Goal: Transaction & Acquisition: Download file/media

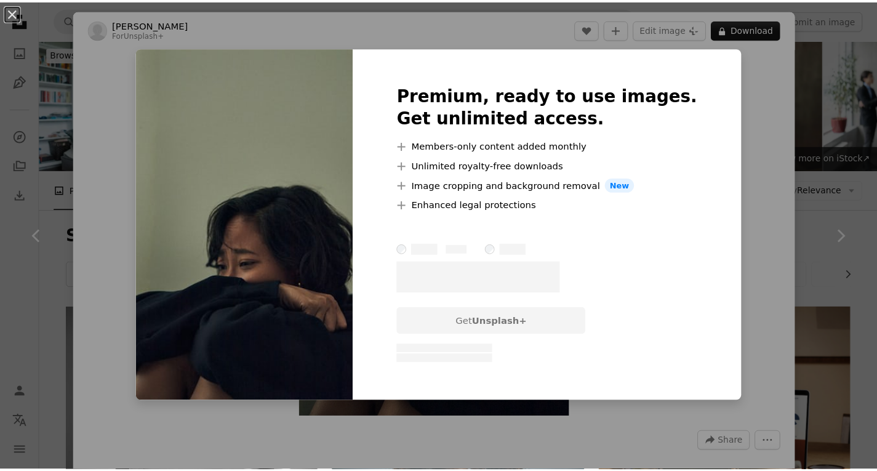
scroll to position [1025, 0]
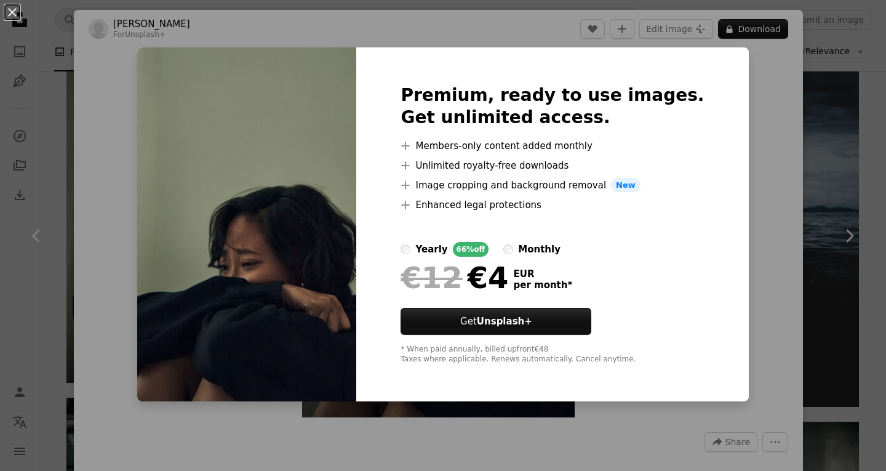
click at [772, 232] on div "An X shape Premium, ready to use images. Get unlimited access. A plus sign Memb…" at bounding box center [443, 235] width 886 height 471
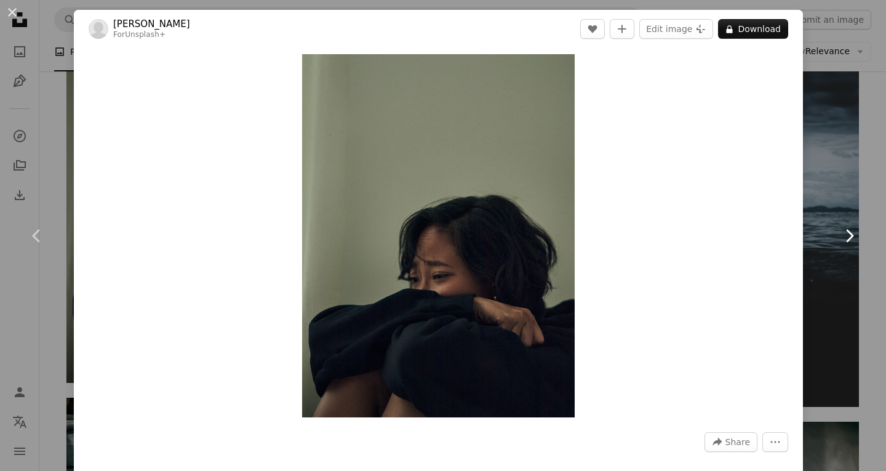
click at [823, 209] on link "Chevron right" at bounding box center [849, 236] width 74 height 118
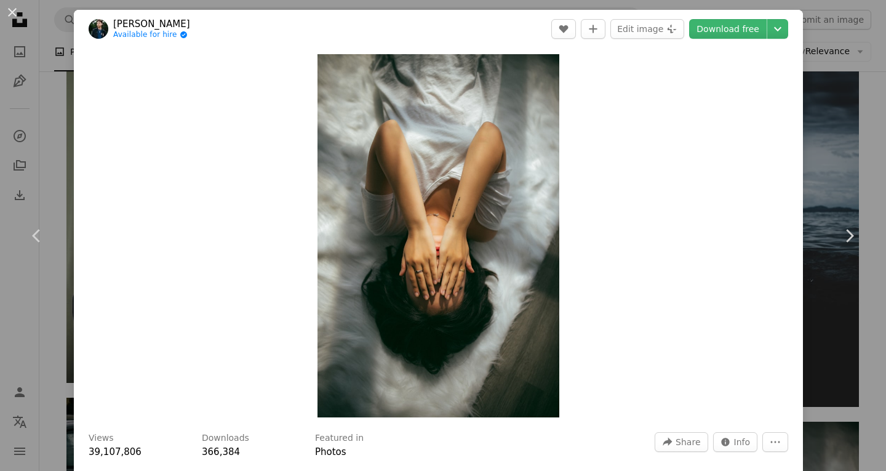
click at [830, 145] on div "An X shape Chevron left Chevron right [PERSON_NAME] Available for hire A checkm…" at bounding box center [443, 235] width 886 height 471
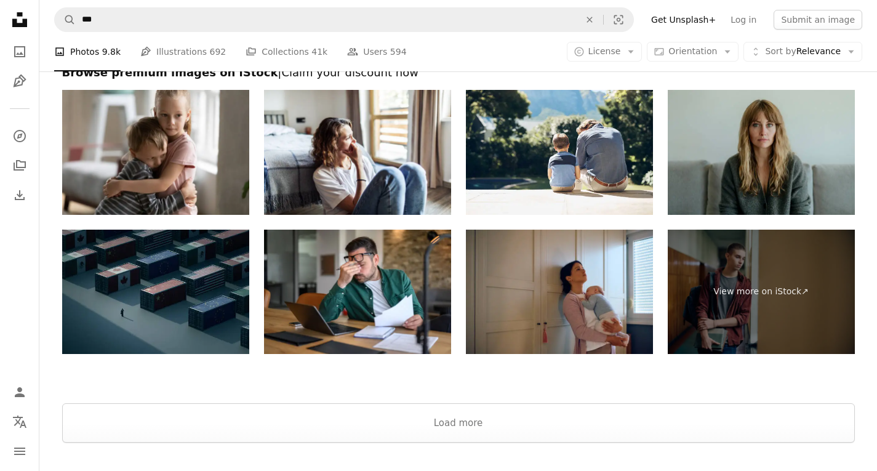
scroll to position [2642, 0]
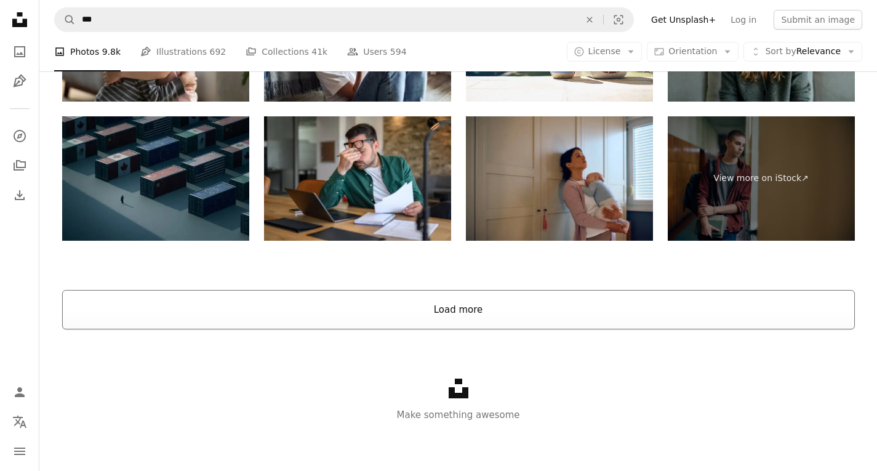
click at [476, 299] on button "Load more" at bounding box center [458, 309] width 793 height 39
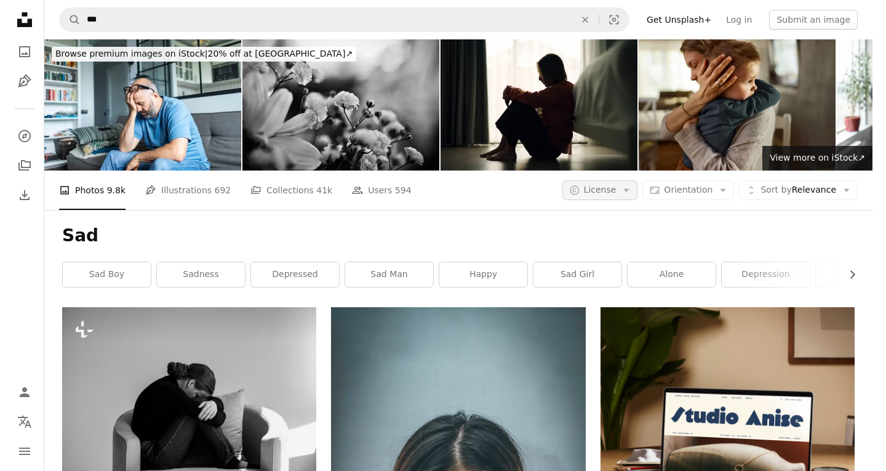
scroll to position [0, 0]
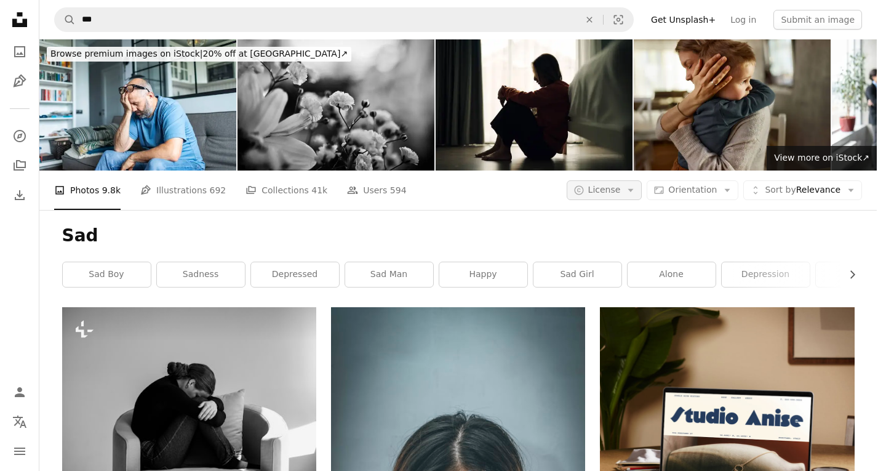
click at [609, 185] on span "License" at bounding box center [604, 190] width 33 height 10
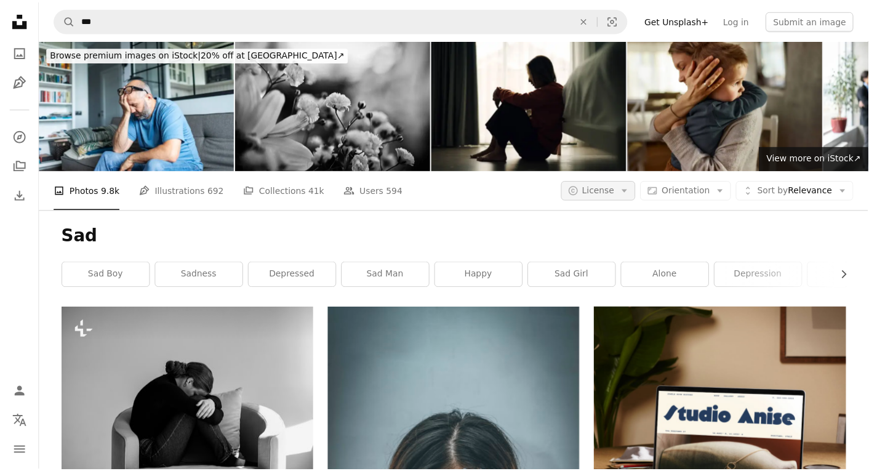
scroll to position [480, 0]
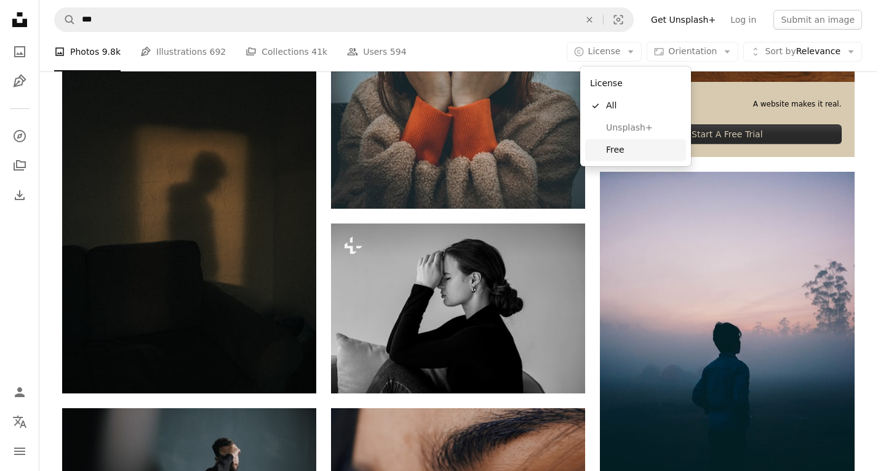
click at [624, 147] on span "Free" at bounding box center [643, 150] width 75 height 12
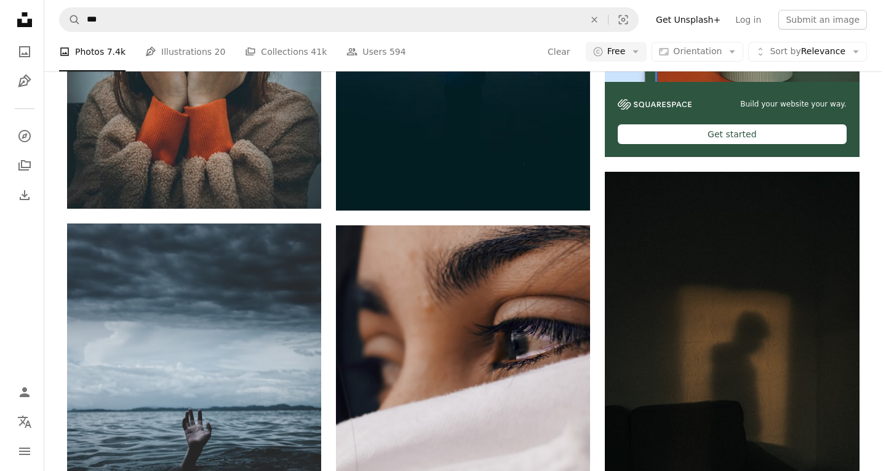
scroll to position [1718, 0]
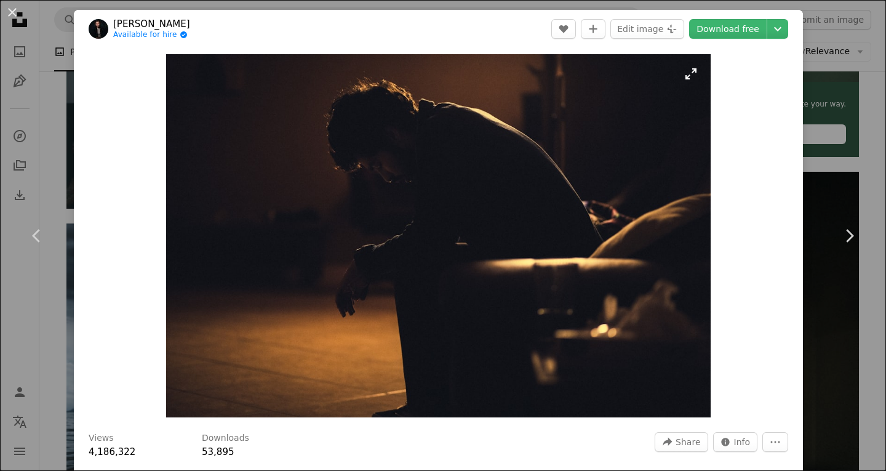
click at [527, 254] on img "Zoom in on this image" at bounding box center [438, 235] width 545 height 363
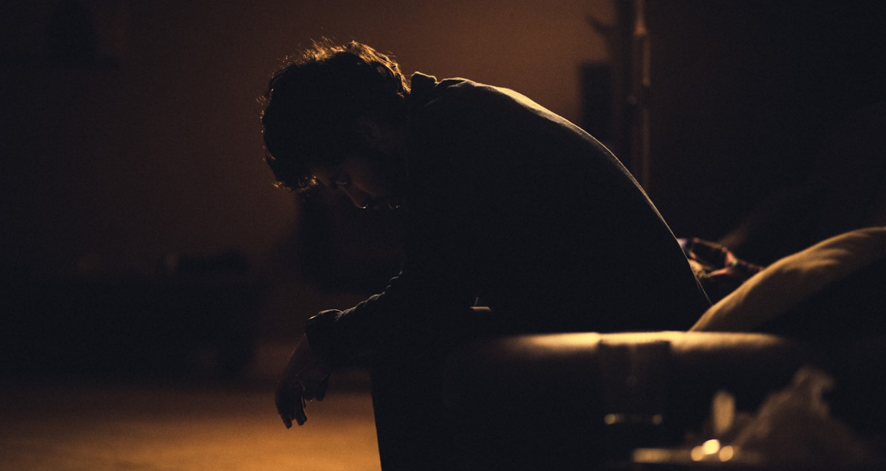
scroll to position [54, 0]
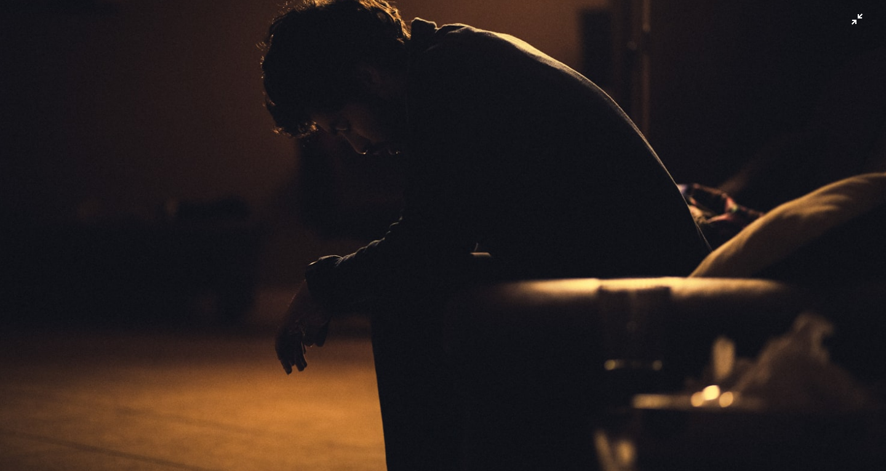
click at [470, 216] on img "Zoom out on this image" at bounding box center [443, 241] width 888 height 592
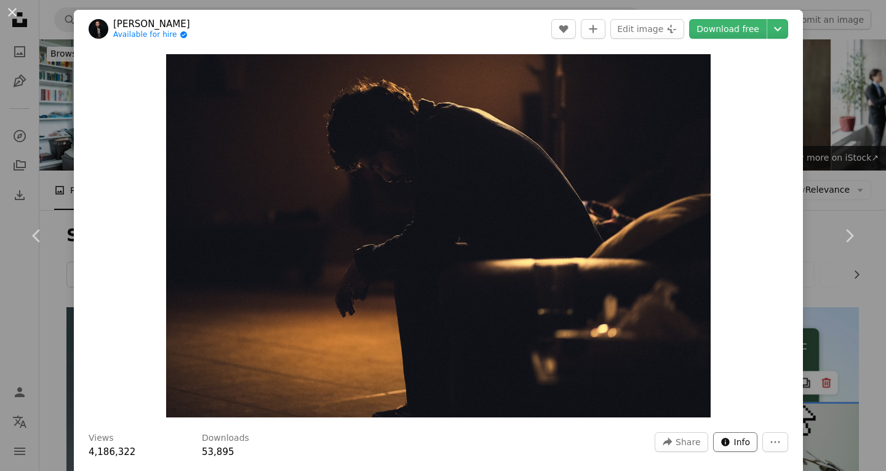
click at [734, 437] on span "Info" at bounding box center [742, 442] width 17 height 18
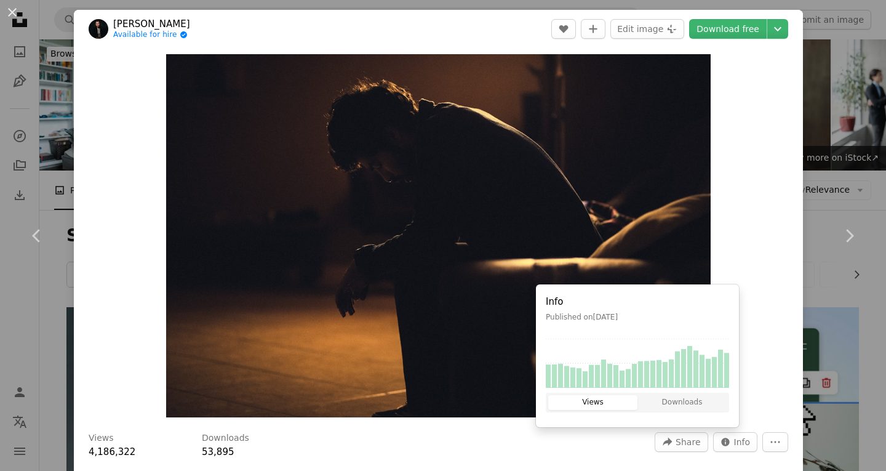
click at [596, 451] on div "Views 4,186,322 Downloads 53,895 A forward-right arrow Share Info icon Info Mor…" at bounding box center [439, 445] width 700 height 27
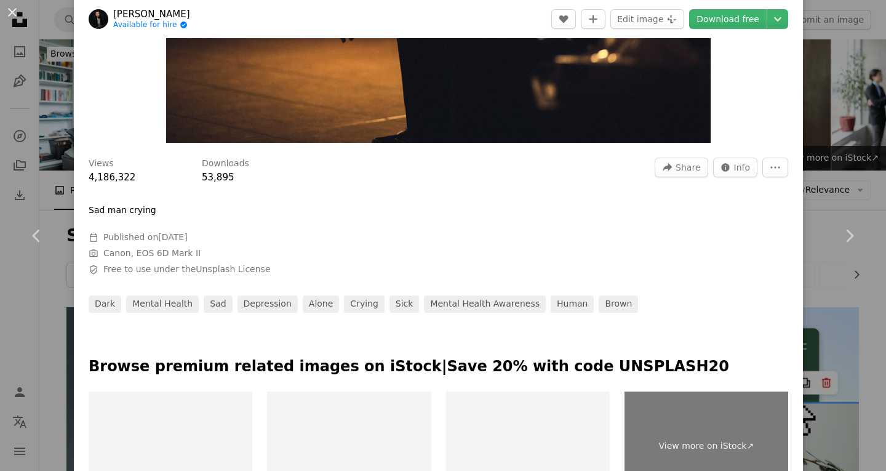
scroll to position [272, 0]
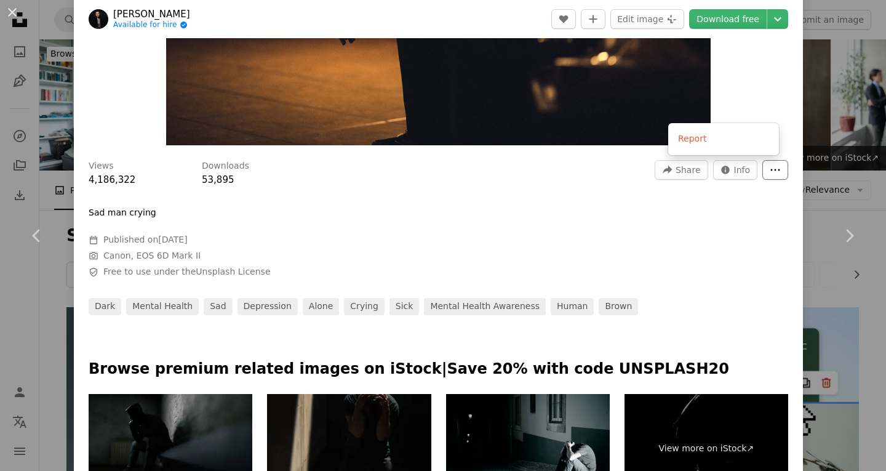
click at [770, 174] on icon "More Actions" at bounding box center [775, 169] width 11 height 11
click at [708, 174] on dialog "An X shape Chevron left Chevron right [PERSON_NAME] Available for hire A checkm…" at bounding box center [443, 235] width 886 height 471
click at [721, 172] on icon "Stats about this image" at bounding box center [725, 170] width 8 height 8
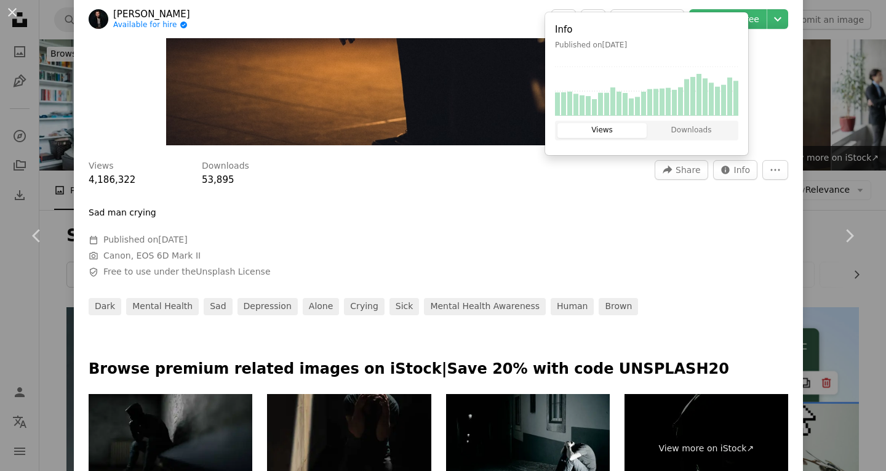
click at [349, 238] on span "Calendar outlined Published on [DATE]" at bounding box center [273, 240] width 369 height 12
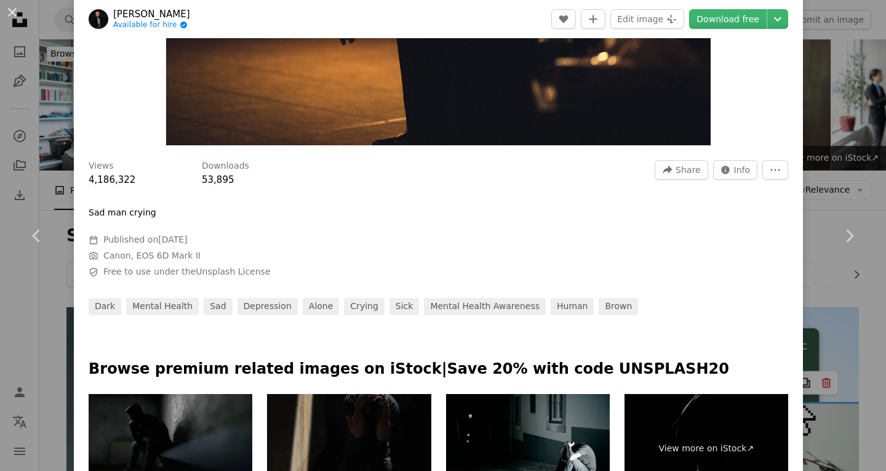
drag, startPoint x: 185, startPoint y: 13, endPoint x: 113, endPoint y: 15, distance: 71.4
click at [113, 15] on header "[PERSON_NAME] Available for hire A checkmark inside of a circle A heart A plus …" at bounding box center [438, 19] width 729 height 38
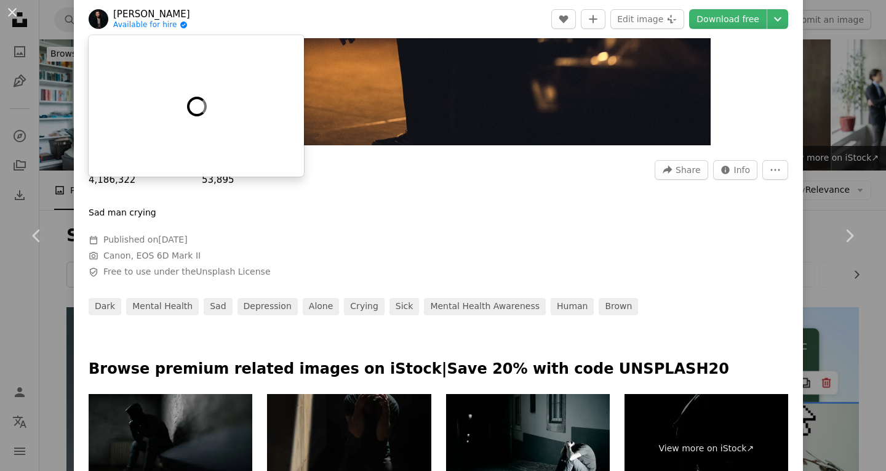
copy link "[PERSON_NAME]"
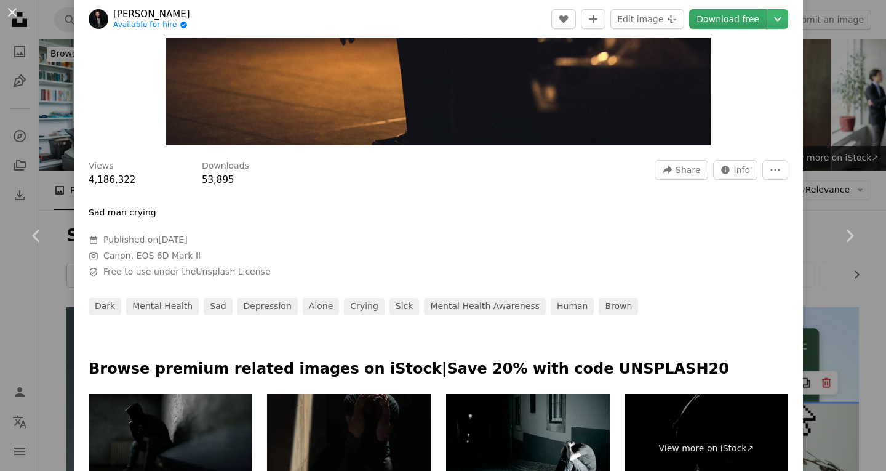
click at [725, 16] on link "Download free" at bounding box center [728, 19] width 78 height 20
